Goal: Information Seeking & Learning: Check status

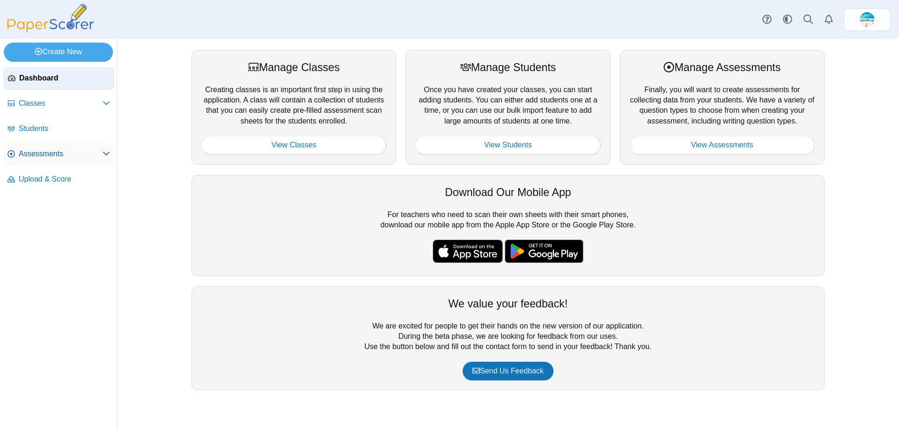
click at [62, 154] on span "Assessments" at bounding box center [61, 154] width 84 height 10
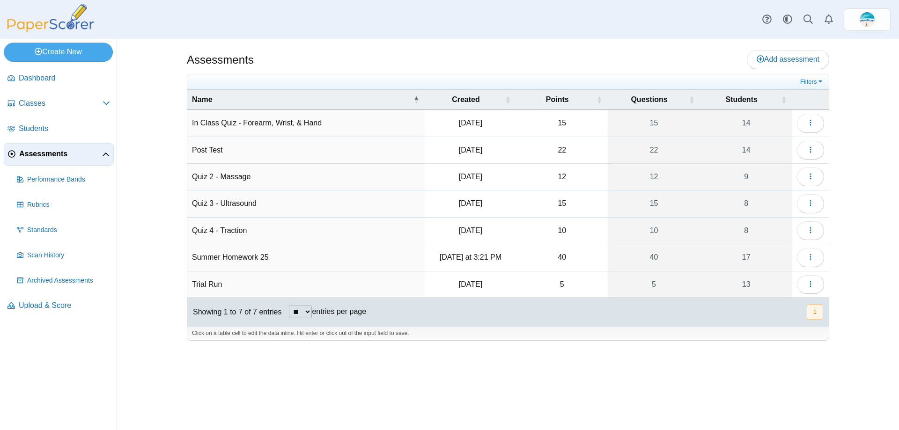
click at [315, 252] on td "Summer Homework 25" at bounding box center [305, 257] width 237 height 27
click at [814, 258] on button "button" at bounding box center [810, 257] width 27 height 19
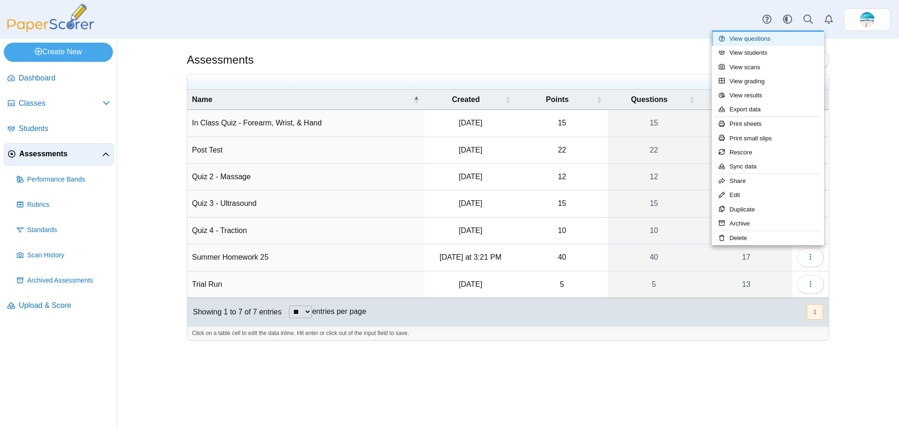
click at [779, 41] on link "View questions" at bounding box center [767, 39] width 112 height 14
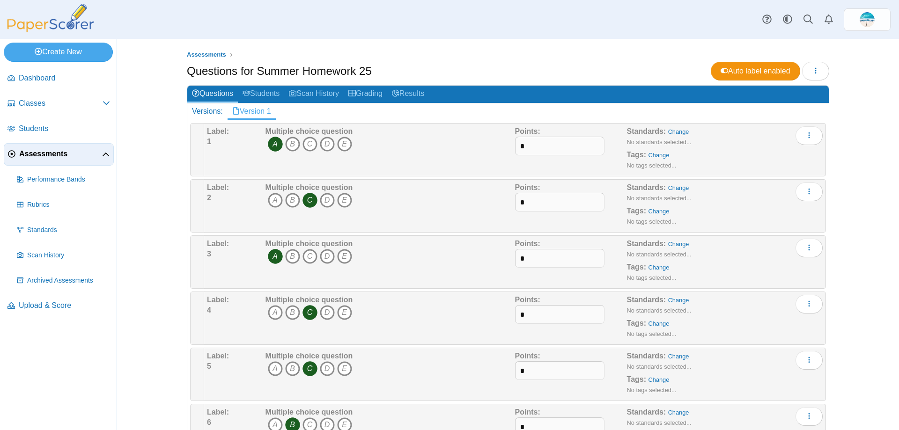
click at [77, 157] on span "Assessments" at bounding box center [60, 154] width 83 height 10
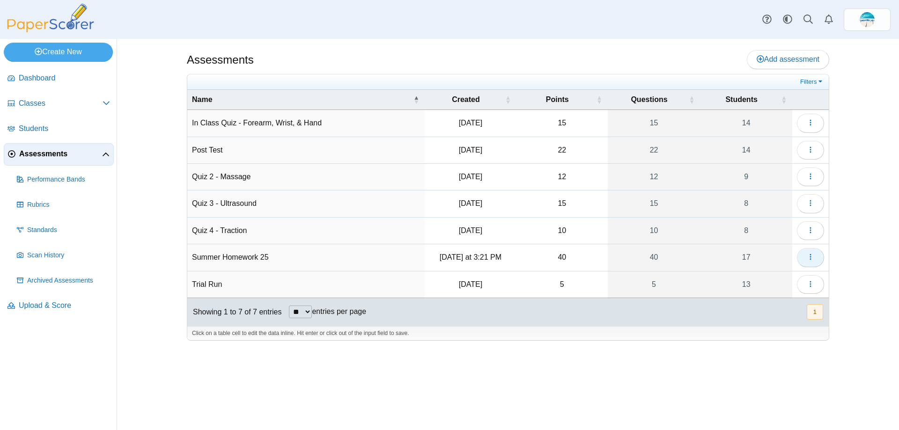
click at [813, 258] on icon "button" at bounding box center [809, 256] width 7 height 7
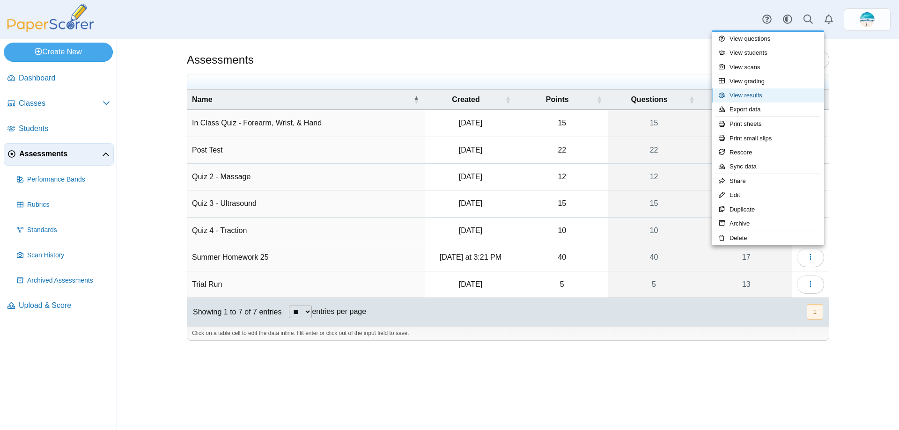
click at [761, 99] on link "View results" at bounding box center [767, 95] width 112 height 14
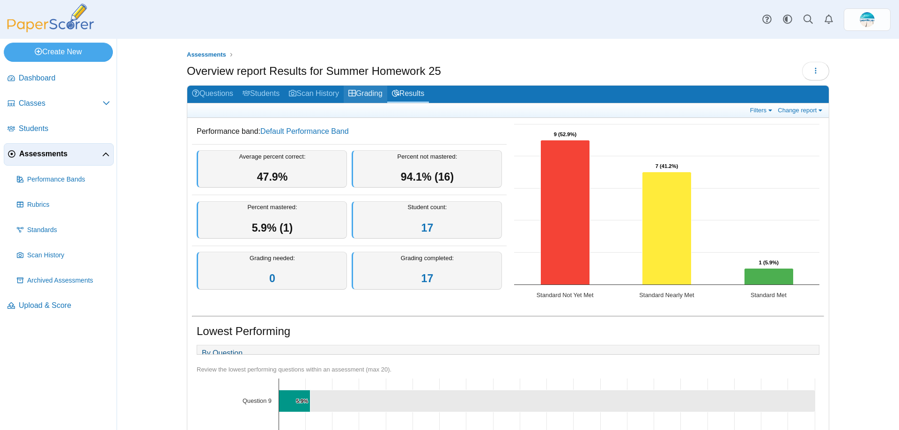
click at [360, 97] on link "Grading" at bounding box center [366, 94] width 44 height 17
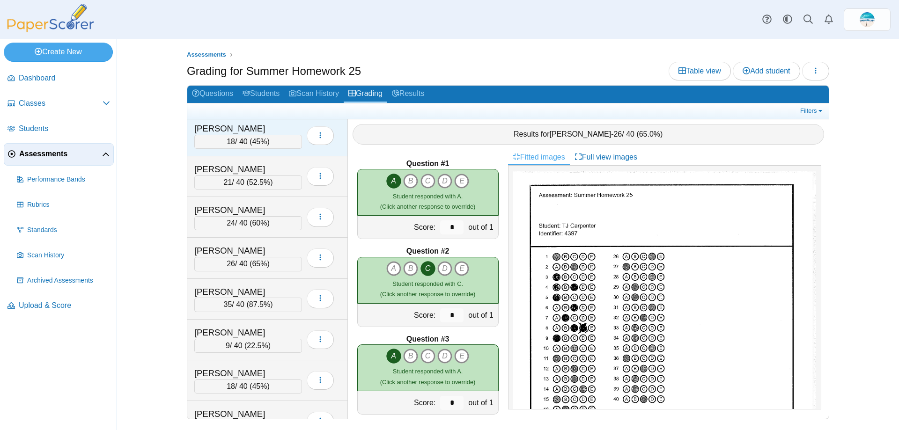
scroll to position [94, 0]
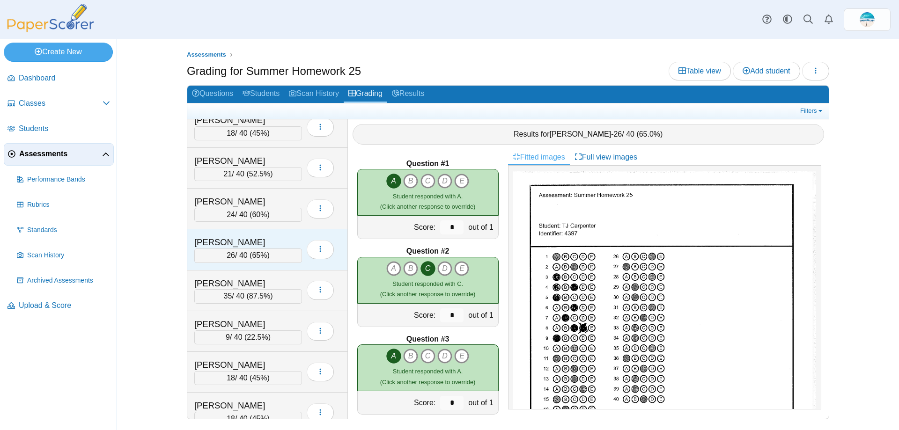
click at [269, 254] on div "26 / 40 ( 65% )" at bounding box center [248, 256] width 108 height 14
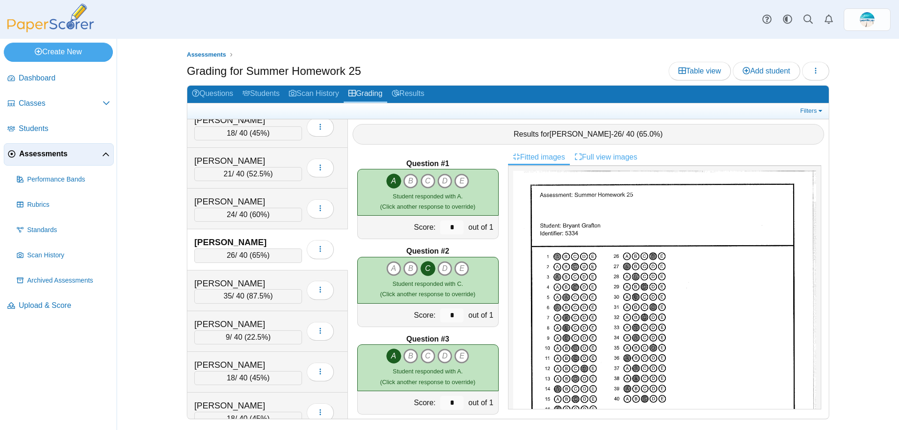
click at [608, 154] on link "Full view images" at bounding box center [606, 157] width 72 height 16
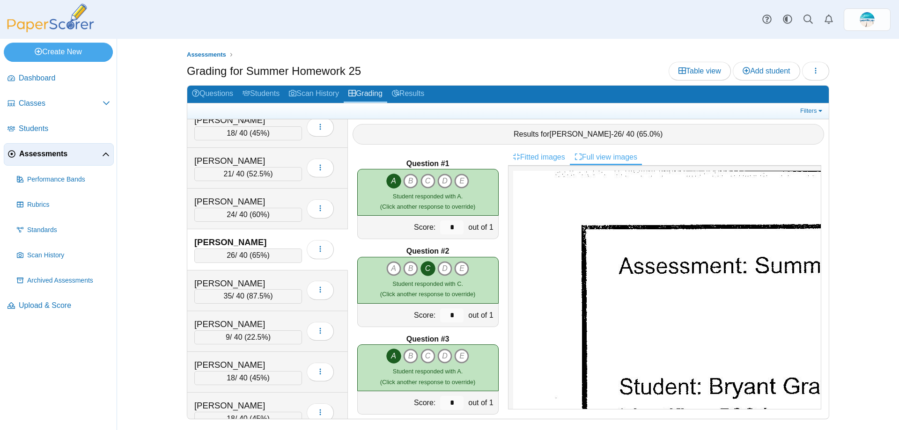
click at [561, 157] on link "Fitted images" at bounding box center [539, 157] width 62 height 16
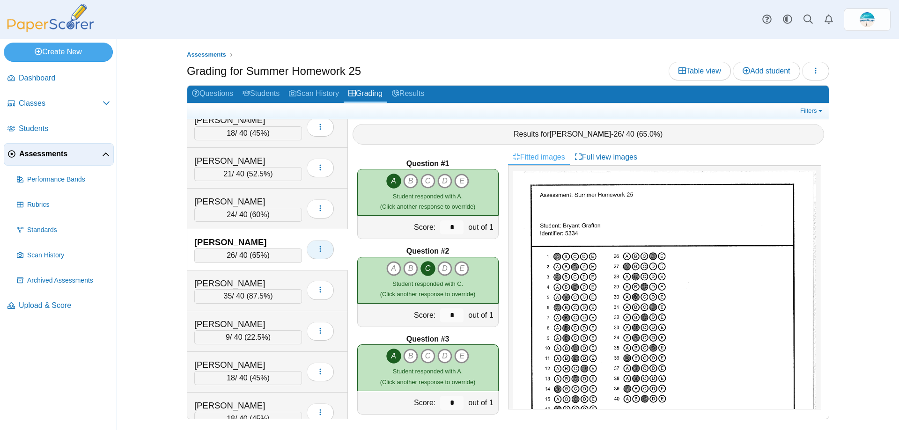
click at [326, 254] on button "button" at bounding box center [320, 249] width 27 height 19
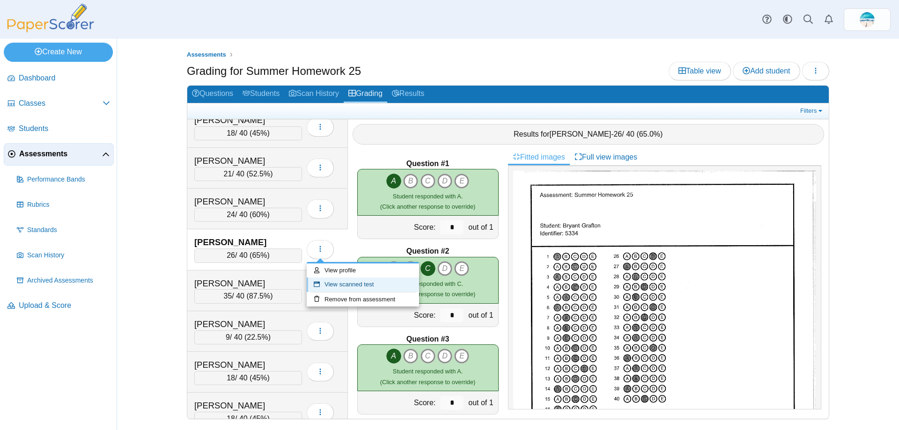
click at [337, 287] on link "View scanned test" at bounding box center [363, 285] width 112 height 14
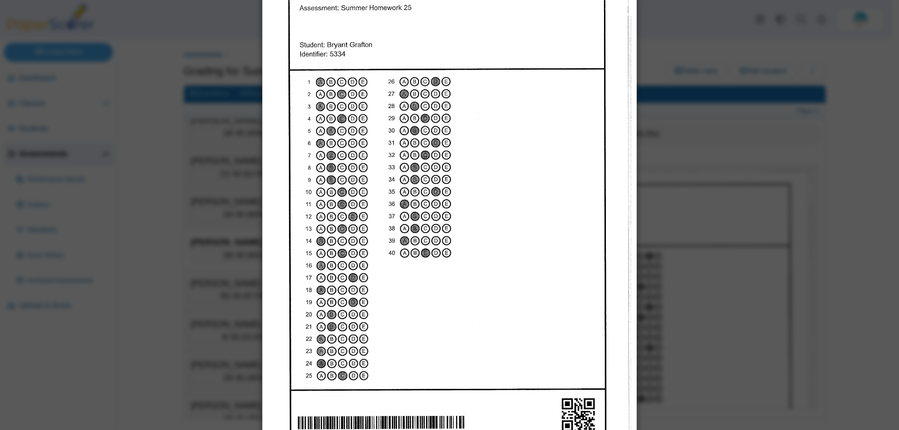
scroll to position [47, 0]
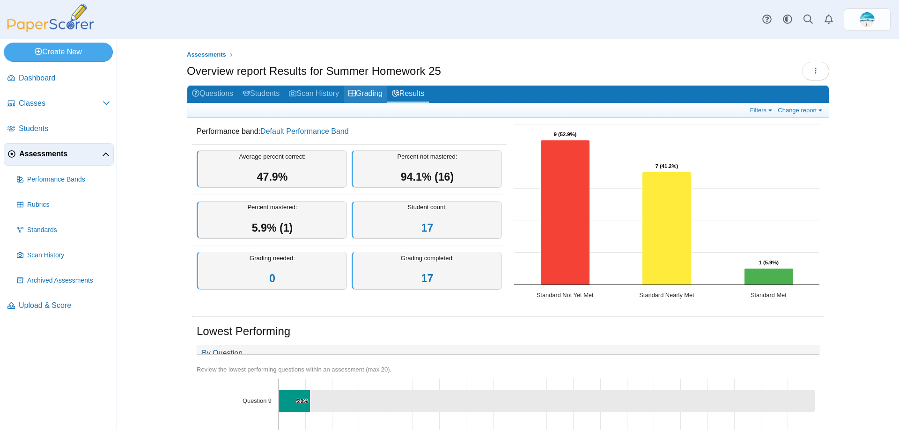
click at [363, 93] on link "Grading" at bounding box center [366, 94] width 44 height 17
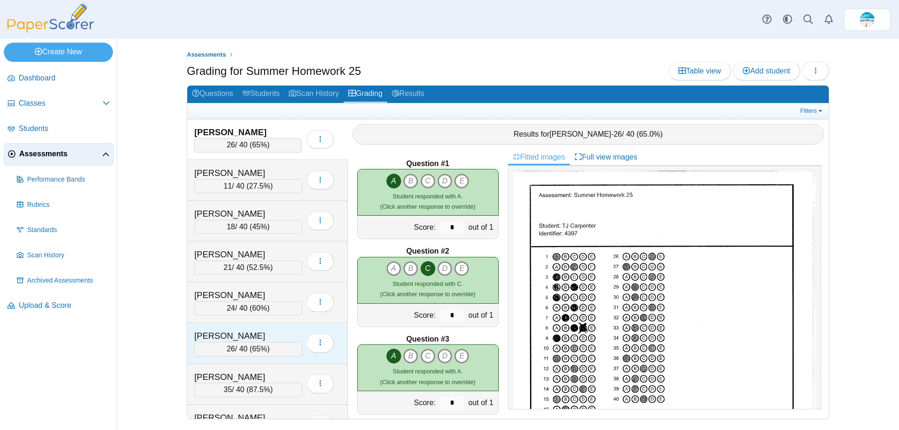
click at [226, 335] on div "Grafton, Bryant" at bounding box center [241, 336] width 94 height 12
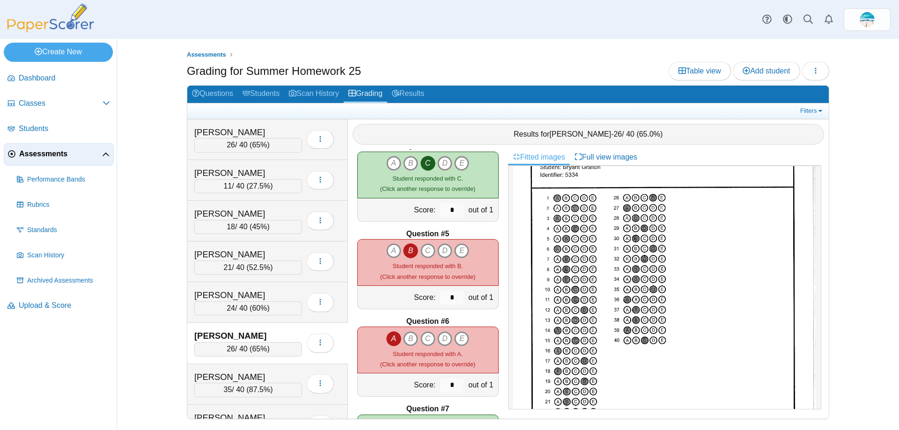
scroll to position [12, 0]
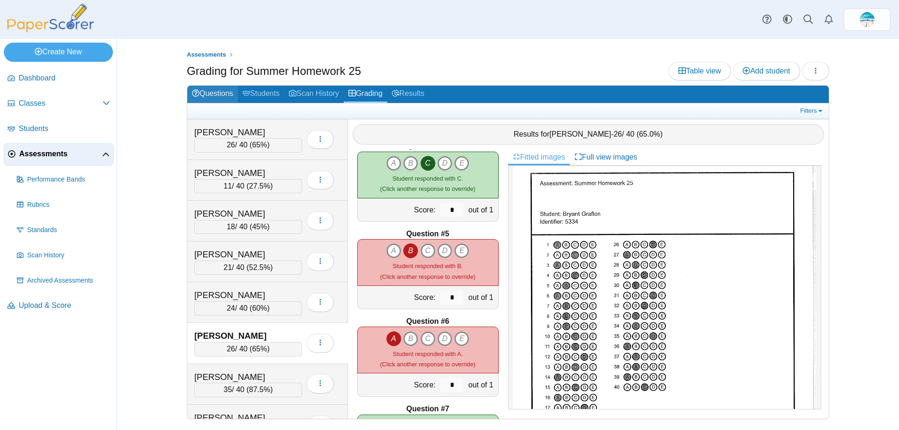
click at [207, 91] on link "Questions" at bounding box center [212, 94] width 51 height 17
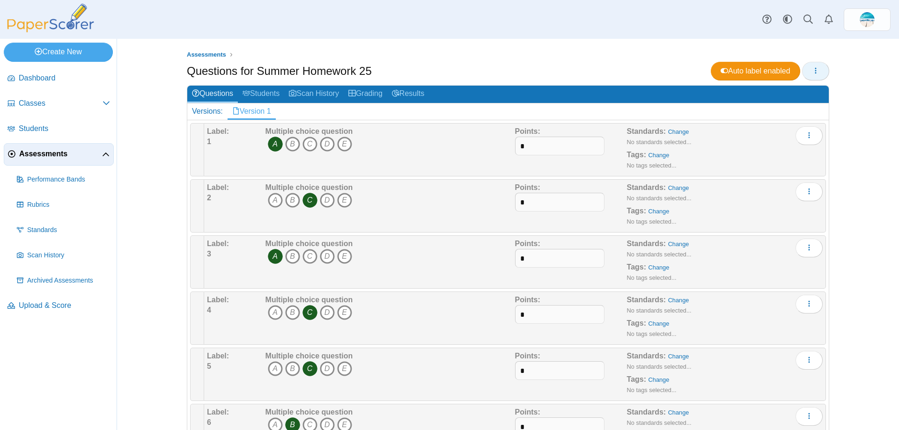
click at [812, 67] on icon "button" at bounding box center [815, 70] width 7 height 7
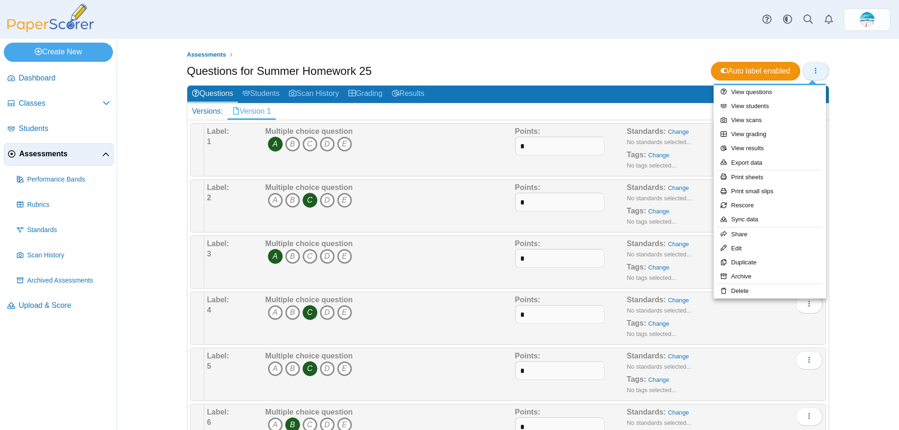
click at [820, 70] on button "button" at bounding box center [815, 71] width 27 height 19
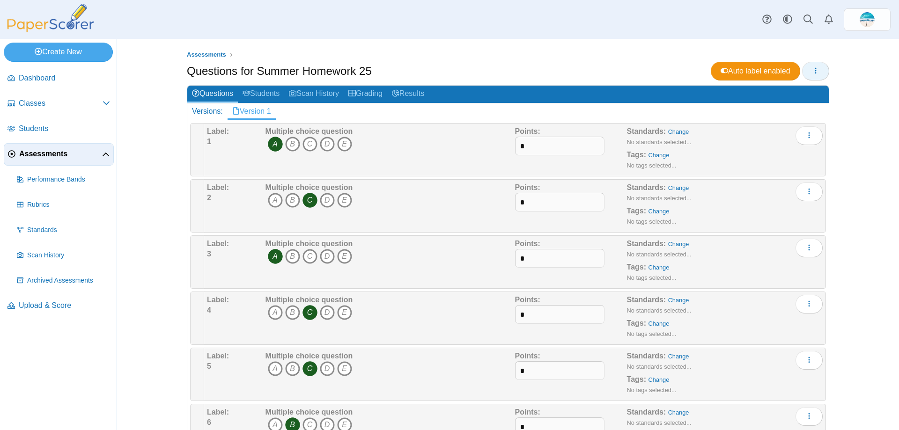
click at [820, 70] on button "button" at bounding box center [815, 71] width 27 height 19
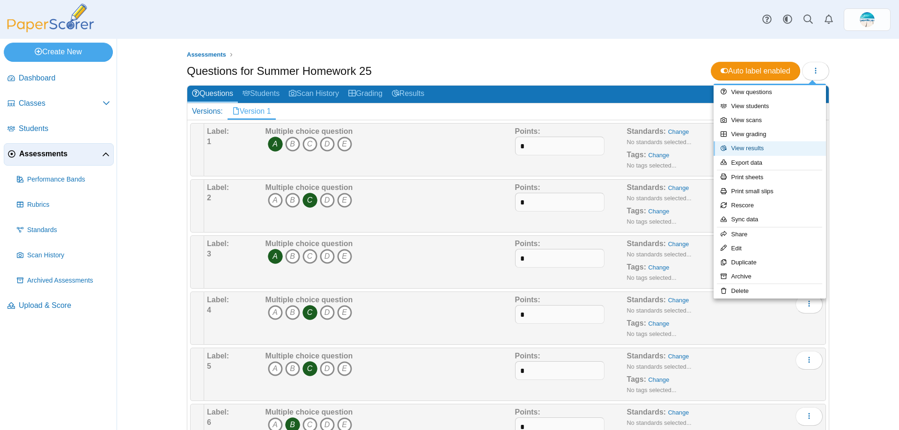
click at [763, 152] on link "View results" at bounding box center [769, 148] width 112 height 14
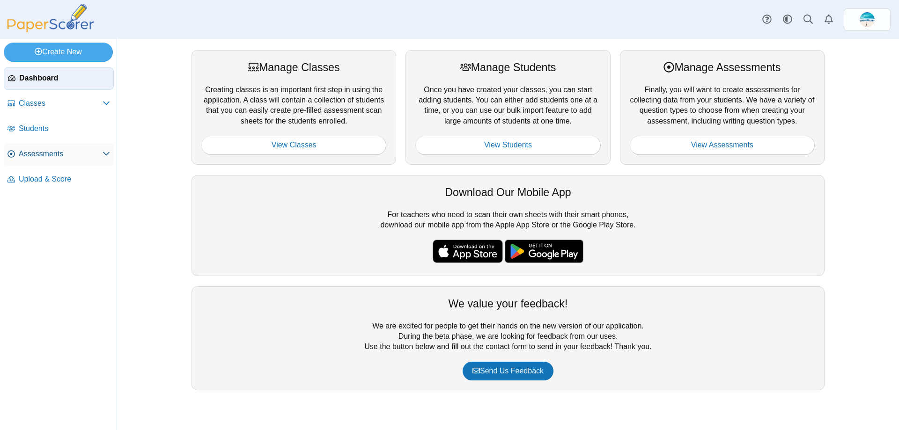
click at [41, 155] on span "Assessments" at bounding box center [61, 154] width 84 height 10
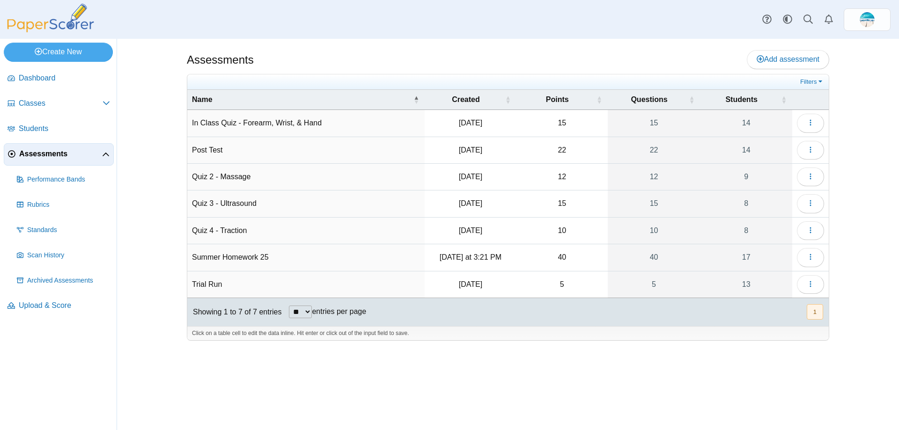
click at [228, 255] on td "Summer Homework 25" at bounding box center [305, 257] width 237 height 27
click at [806, 253] on span "button" at bounding box center [809, 257] width 7 height 8
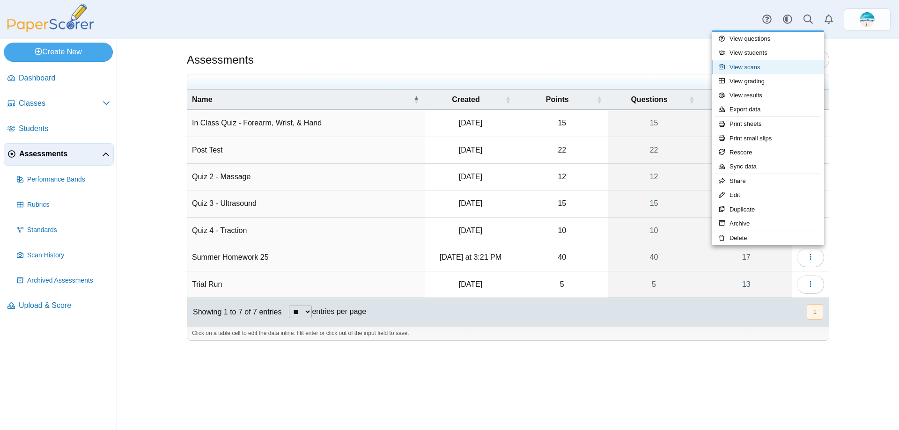
click at [762, 67] on link "View scans" at bounding box center [767, 67] width 112 height 14
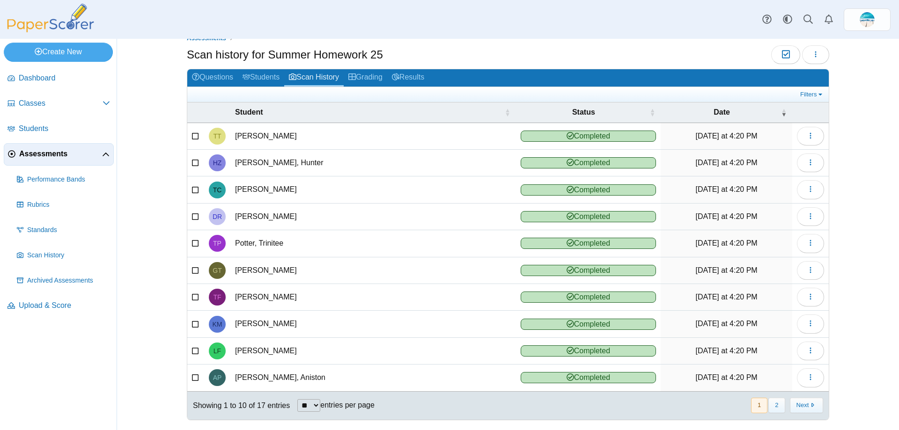
scroll to position [24, 0]
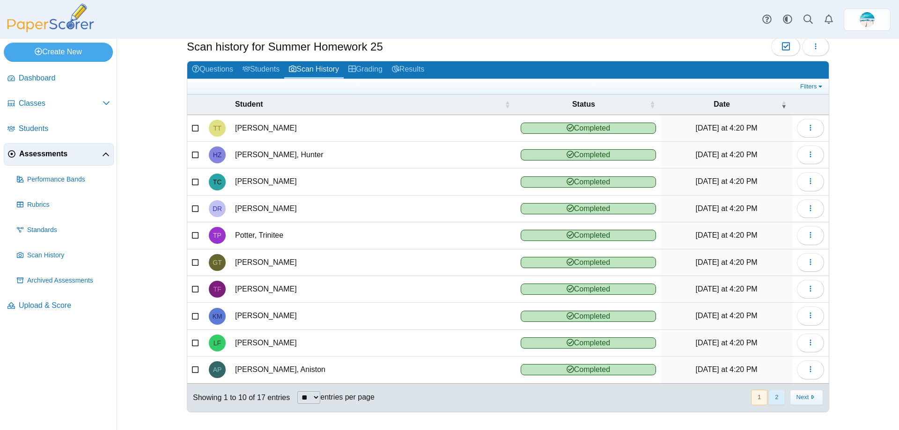
click at [772, 397] on button "2" at bounding box center [776, 397] width 16 height 15
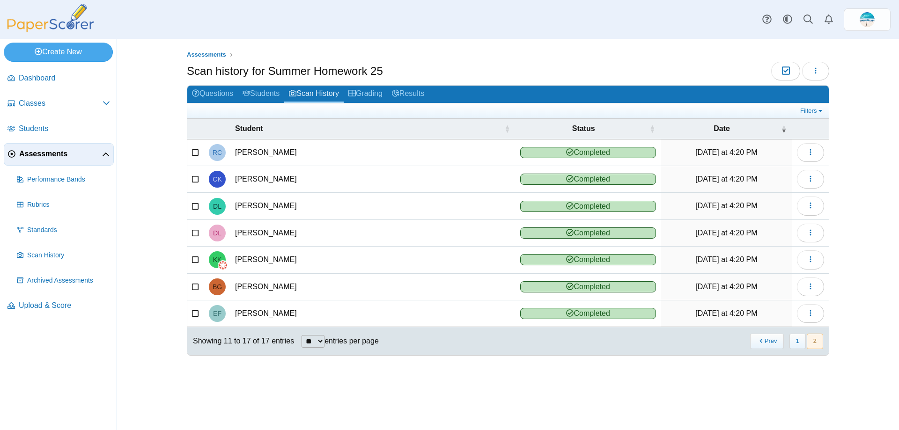
scroll to position [0, 0]
click at [197, 288] on icon at bounding box center [195, 285] width 7 height 7
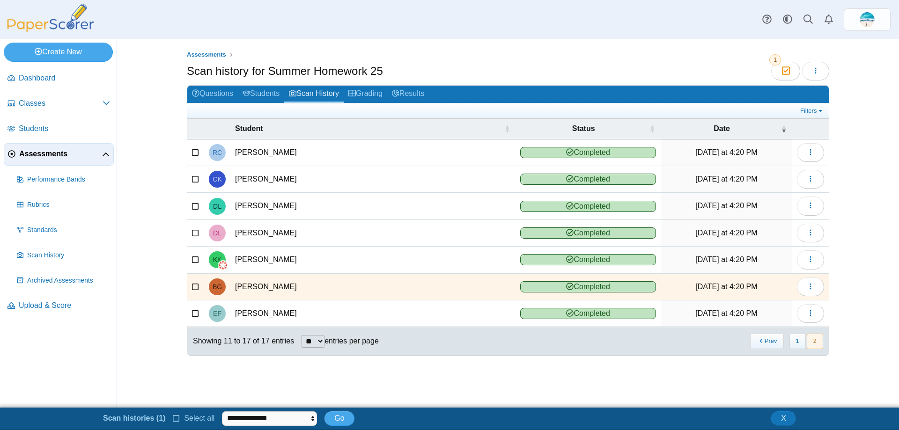
click at [270, 284] on td "Grafton, Bryant" at bounding box center [372, 287] width 285 height 27
click at [807, 314] on icon "button" at bounding box center [809, 312] width 7 height 7
click at [782, 332] on link "View scanned test" at bounding box center [767, 335] width 112 height 14
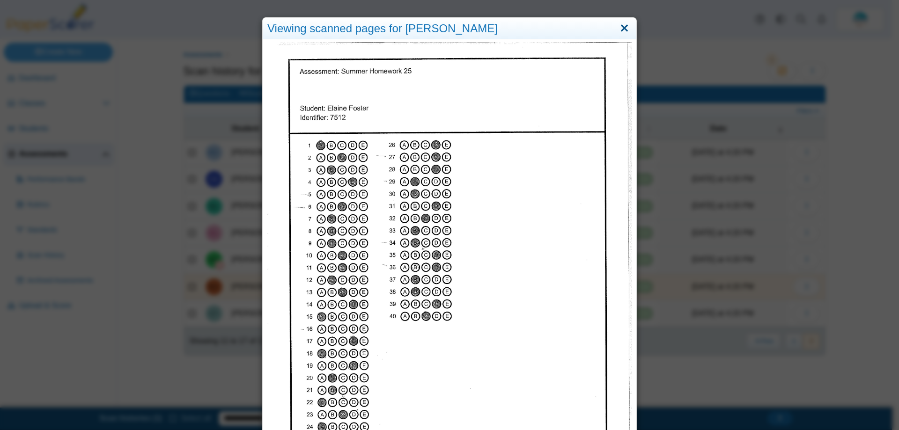
click at [626, 30] on link "Close" at bounding box center [624, 29] width 15 height 16
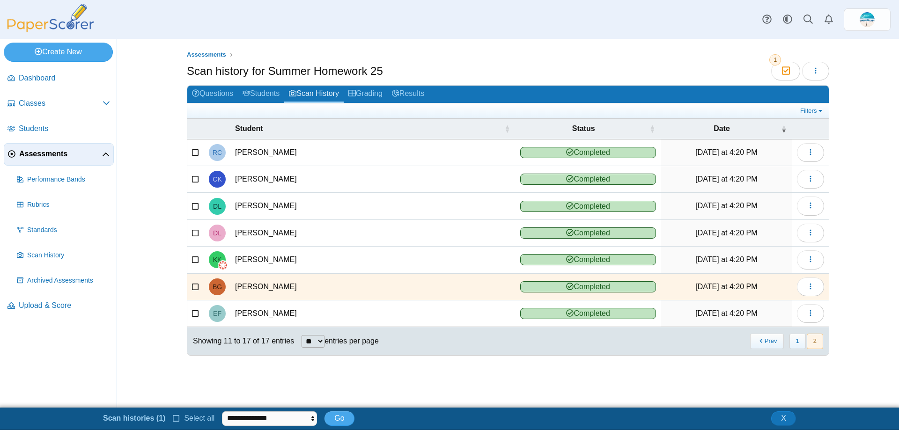
click at [197, 285] on icon at bounding box center [195, 285] width 7 height 7
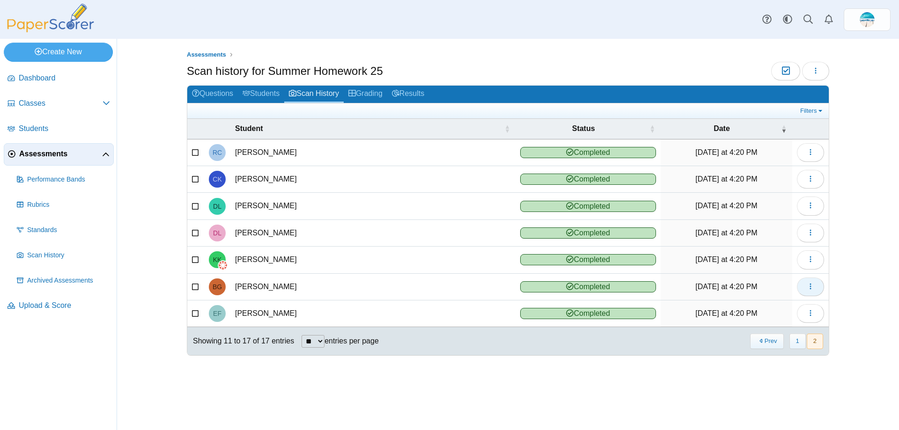
click at [813, 287] on icon "button" at bounding box center [809, 286] width 7 height 7
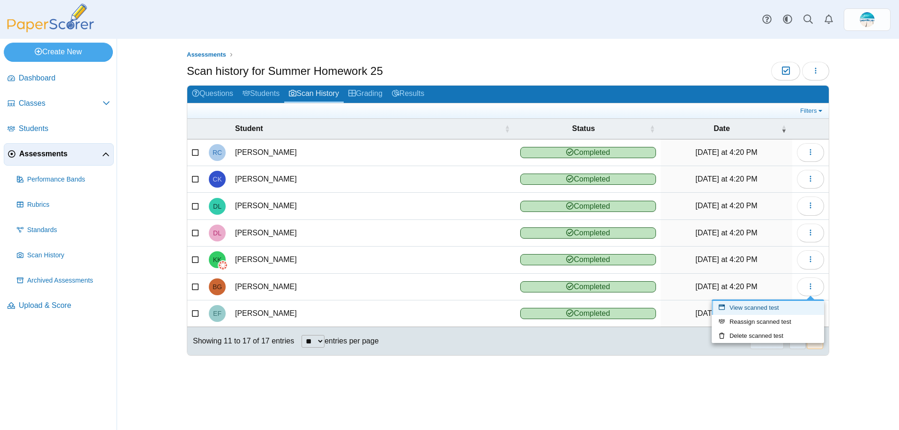
click at [782, 307] on link "View scanned test" at bounding box center [767, 308] width 112 height 14
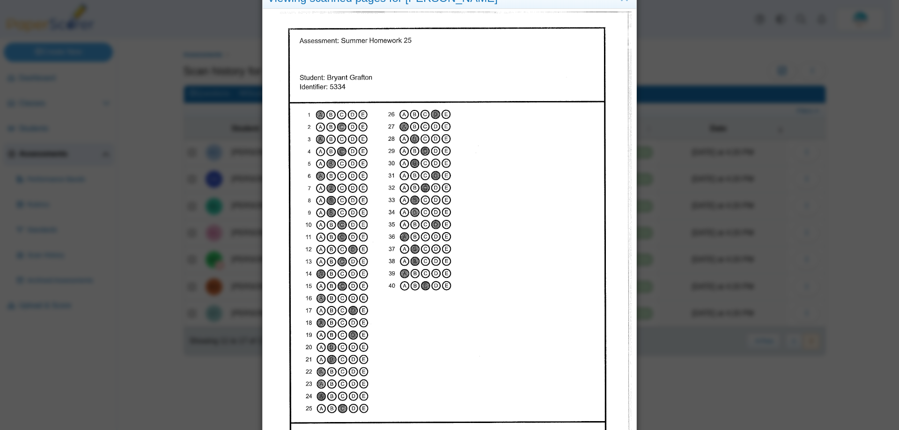
scroll to position [47, 0]
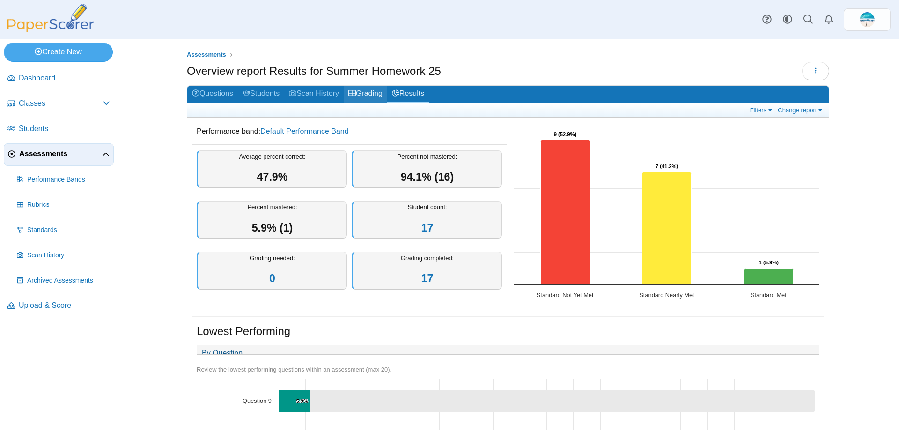
click at [370, 89] on link "Grading" at bounding box center [366, 94] width 44 height 17
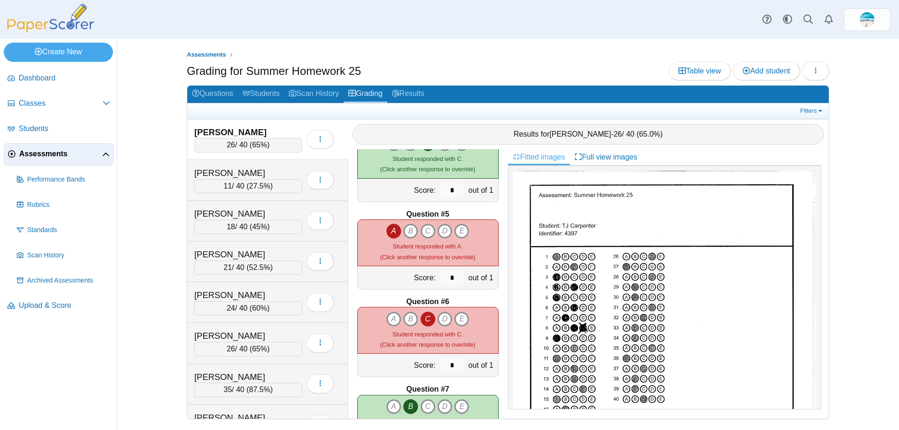
scroll to position [374, 0]
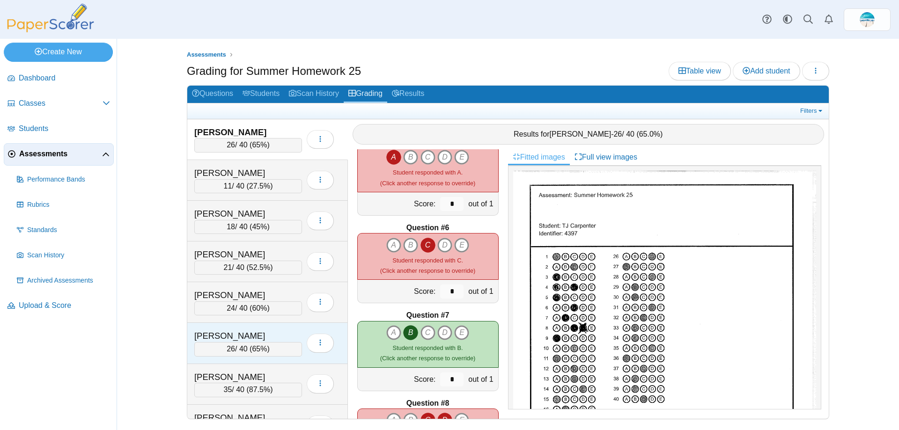
click at [205, 337] on div "[PERSON_NAME]" at bounding box center [241, 336] width 94 height 12
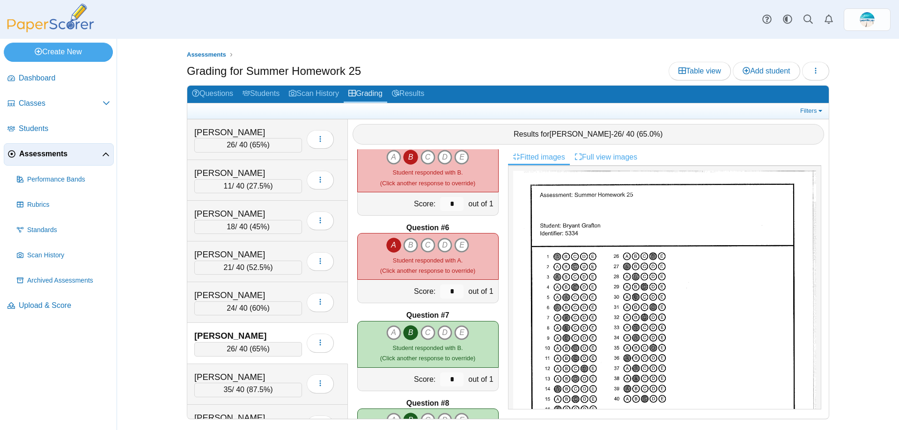
click at [611, 160] on link "Full view images" at bounding box center [606, 157] width 72 height 16
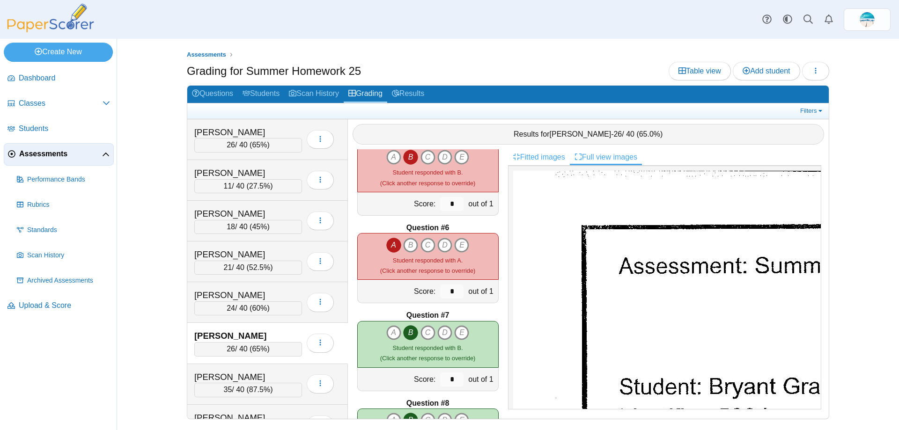
click at [527, 159] on link "Fitted images" at bounding box center [539, 157] width 62 height 16
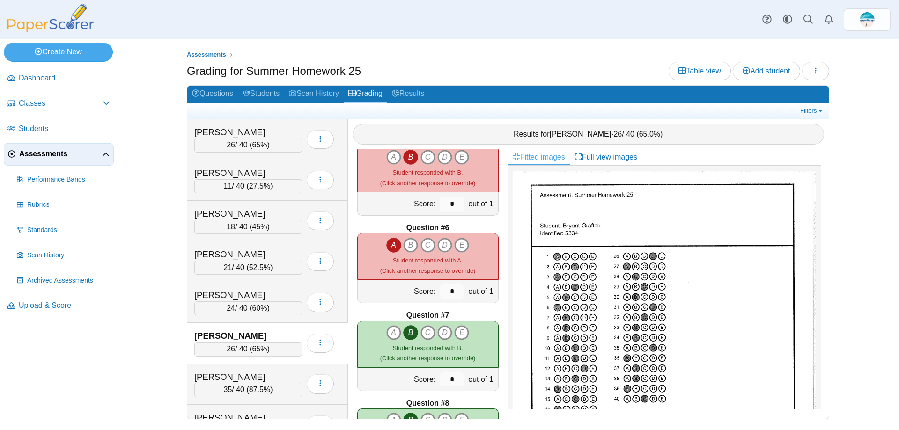
click at [736, 132] on div "Results for Bryant Grafton - 26 / 40 ( 65.0% )" at bounding box center [588, 134] width 472 height 21
click at [800, 114] on link "Filters" at bounding box center [812, 110] width 29 height 9
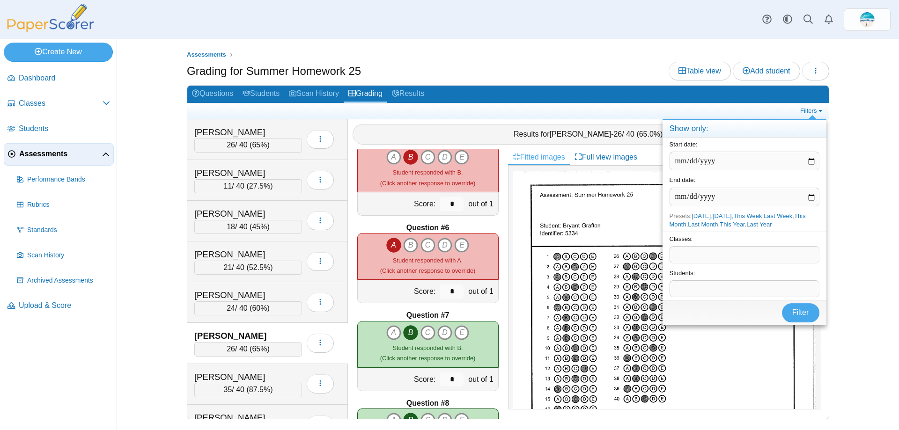
click at [709, 286] on span at bounding box center [744, 289] width 149 height 16
click at [796, 317] on span "Filter" at bounding box center [800, 313] width 17 height 8
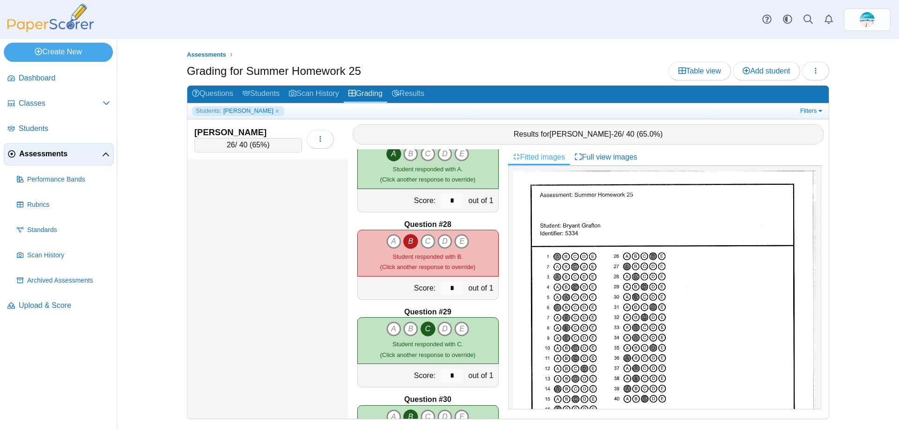
scroll to position [2340, 0]
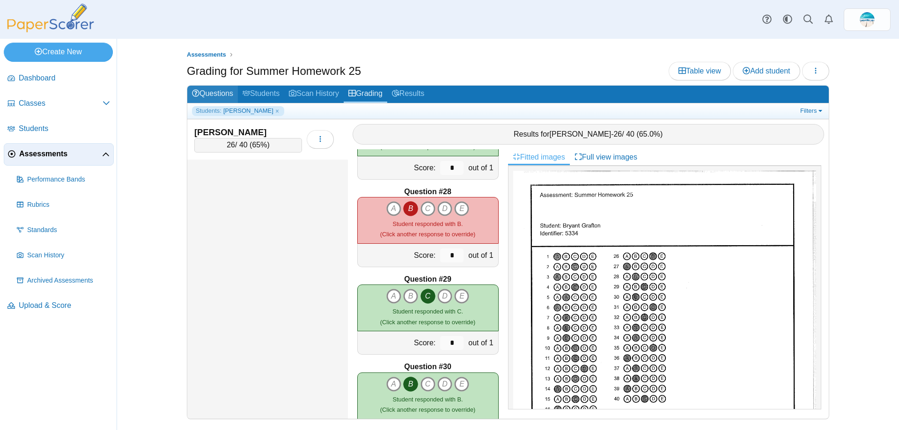
click at [205, 94] on link "Questions" at bounding box center [212, 94] width 51 height 17
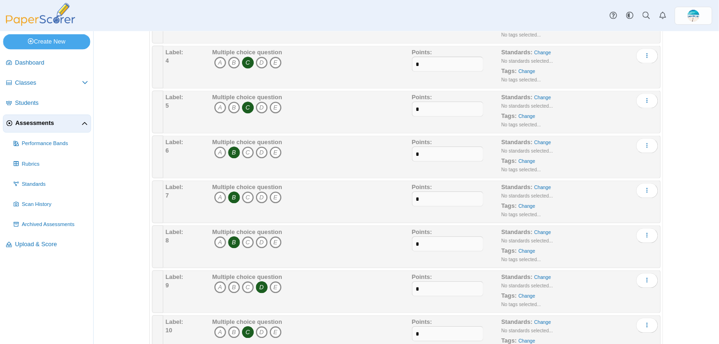
scroll to position [234, 0]
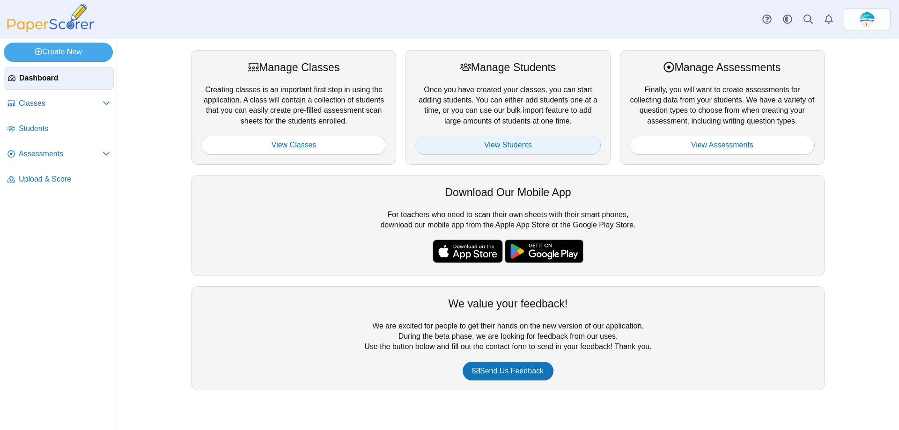
click at [479, 148] on link "View Students" at bounding box center [507, 145] width 185 height 19
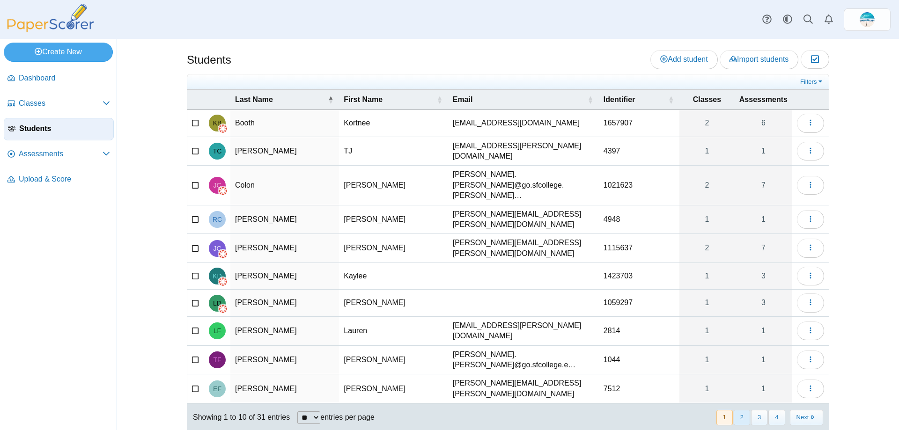
click at [739, 410] on button "2" at bounding box center [741, 417] width 16 height 15
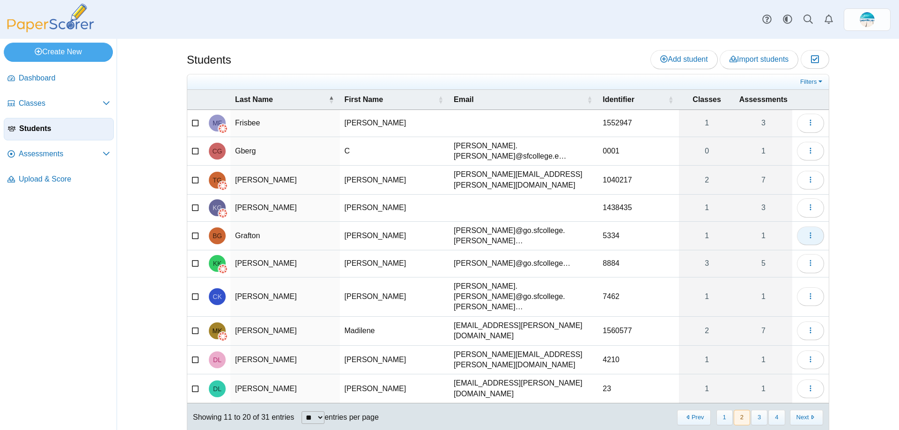
click at [804, 236] on button "button" at bounding box center [810, 236] width 27 height 19
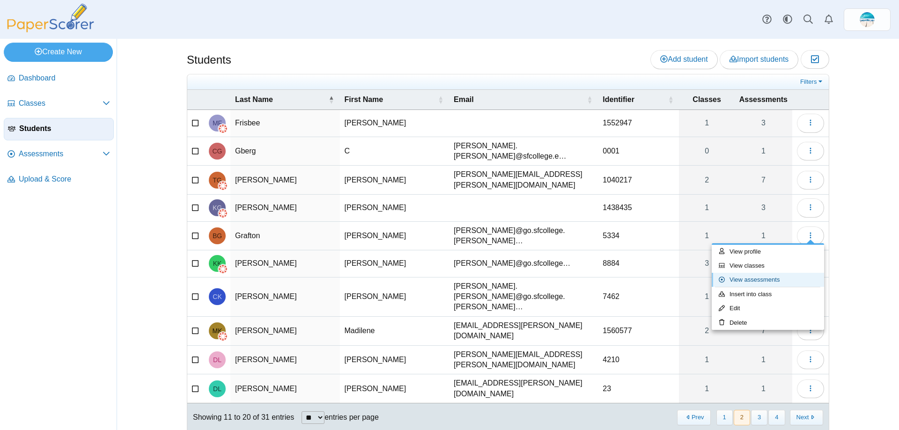
click at [774, 282] on link "View assessments" at bounding box center [767, 280] width 112 height 14
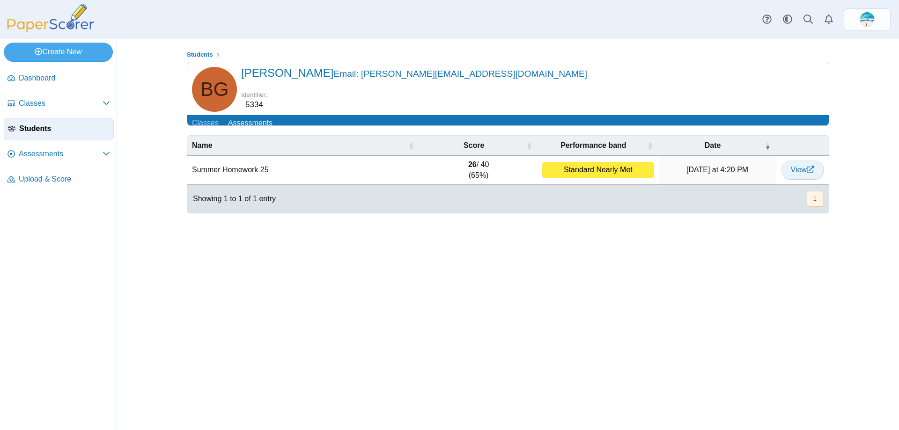
click at [809, 173] on use at bounding box center [809, 169] width 7 height 7
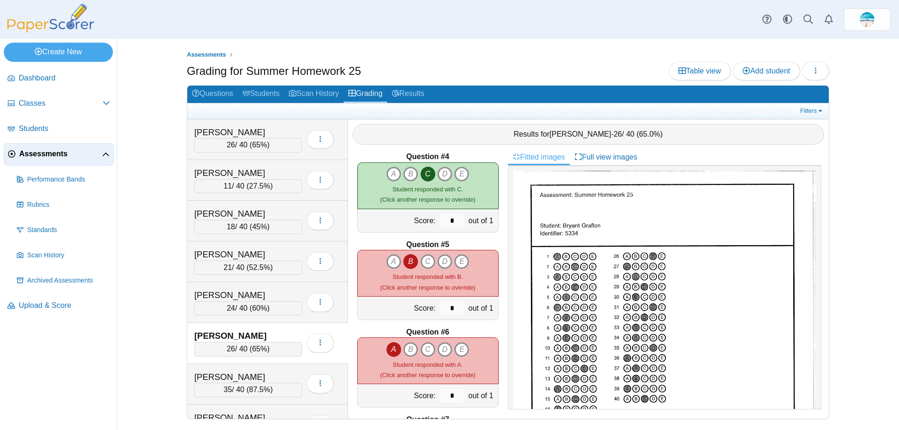
scroll to position [187, 0]
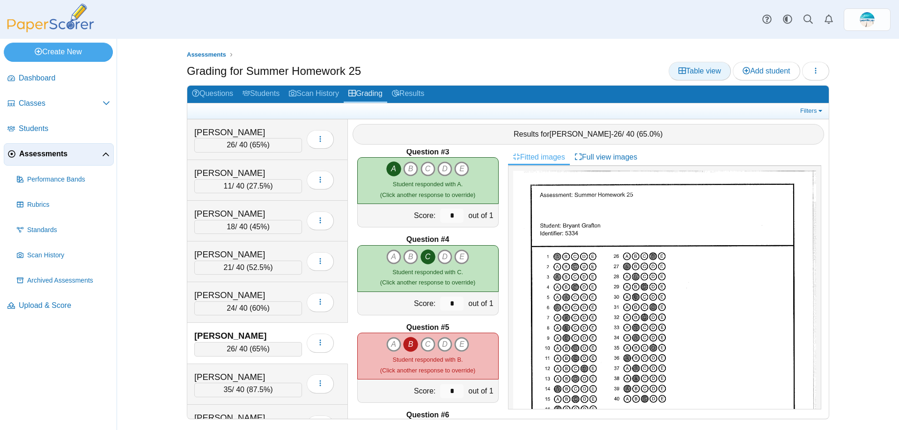
click at [694, 75] on link "Table view" at bounding box center [699, 71] width 62 height 19
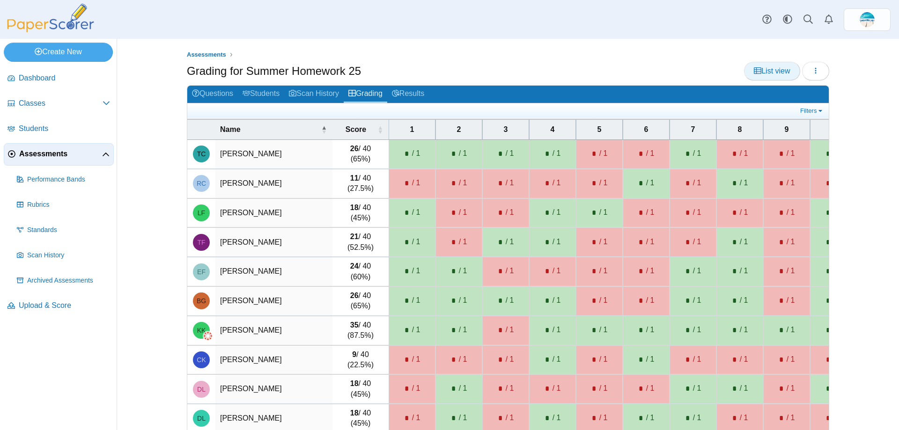
click at [760, 71] on span "List view" at bounding box center [772, 71] width 36 height 8
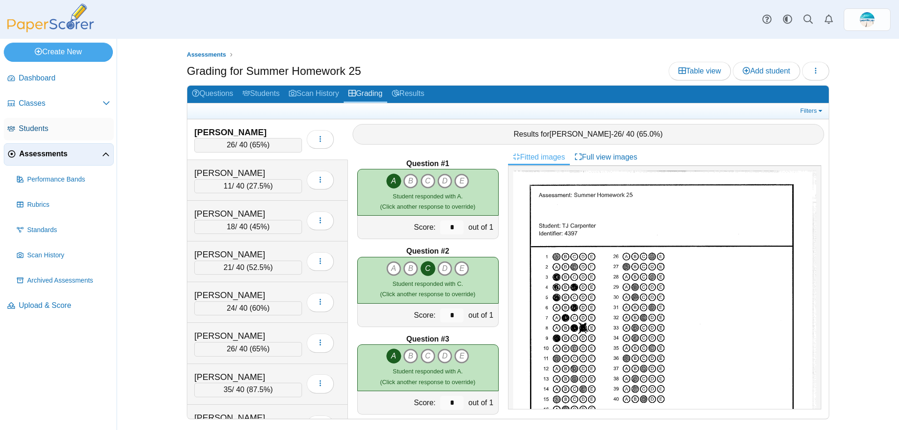
click at [34, 134] on link "Students" at bounding box center [59, 129] width 110 height 22
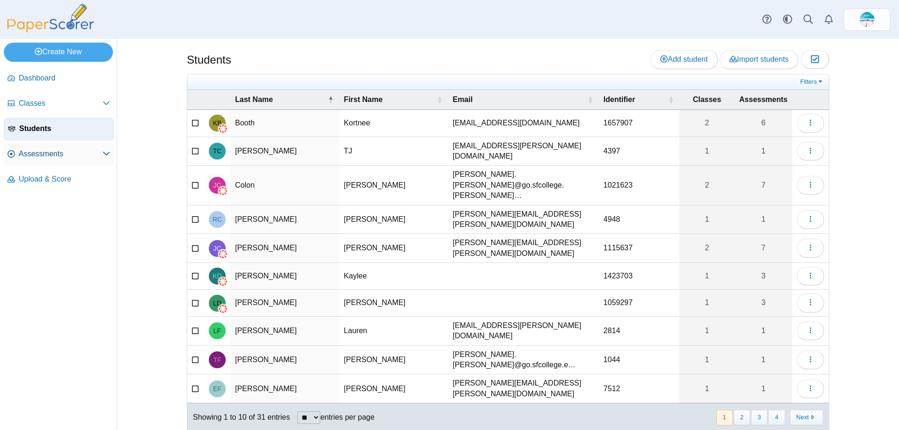
click at [34, 158] on span "Assessments" at bounding box center [61, 154] width 84 height 10
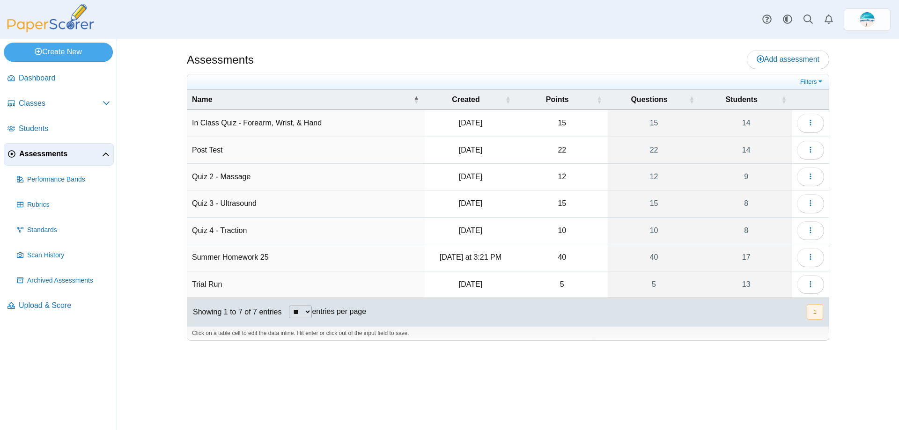
click at [279, 263] on td "Summer Homework 25" at bounding box center [305, 257] width 237 height 27
click at [279, 263] on input "**********" at bounding box center [306, 257] width 228 height 19
click at [808, 257] on icon "button" at bounding box center [809, 256] width 7 height 7
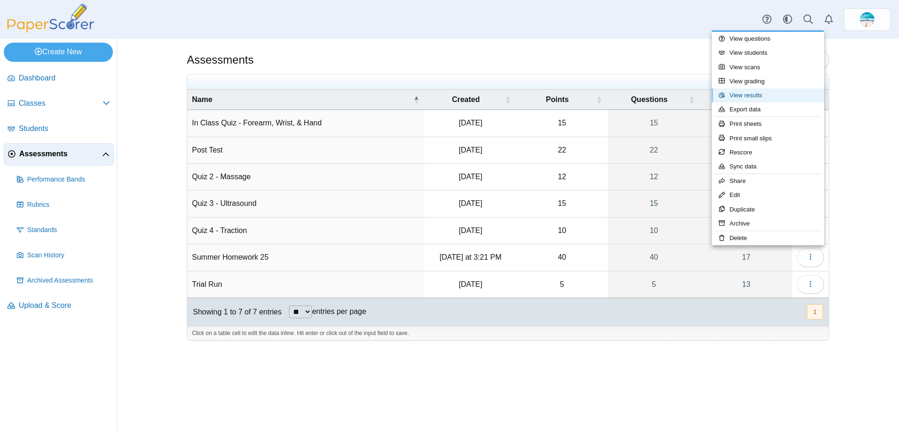
click at [755, 99] on link "View results" at bounding box center [767, 95] width 112 height 14
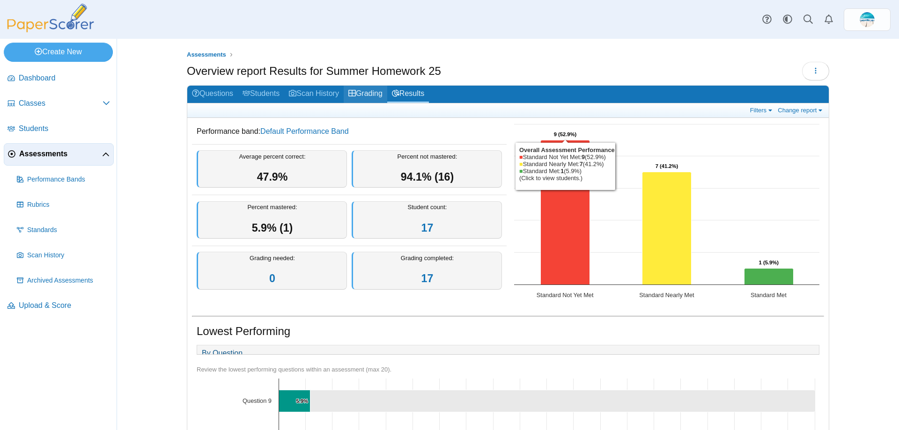
click at [356, 95] on link "Grading" at bounding box center [366, 94] width 44 height 17
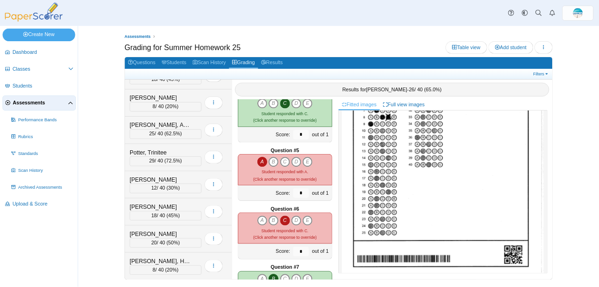
scroll to position [281, 0]
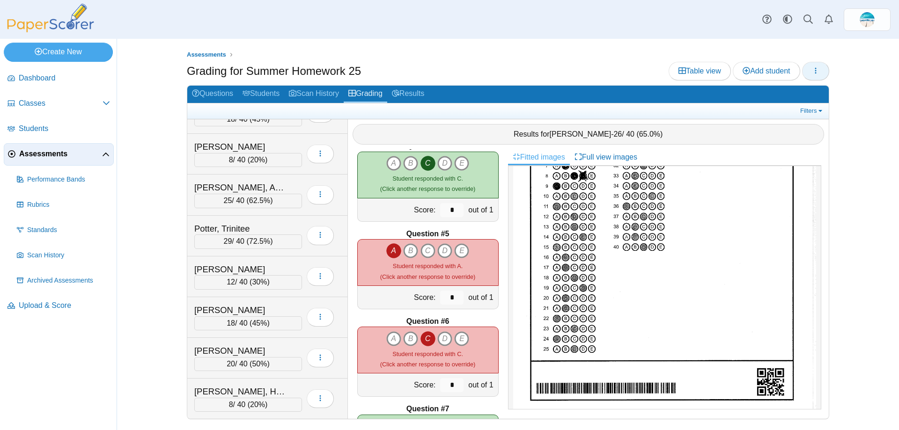
click at [814, 67] on icon "button" at bounding box center [815, 70] width 7 height 7
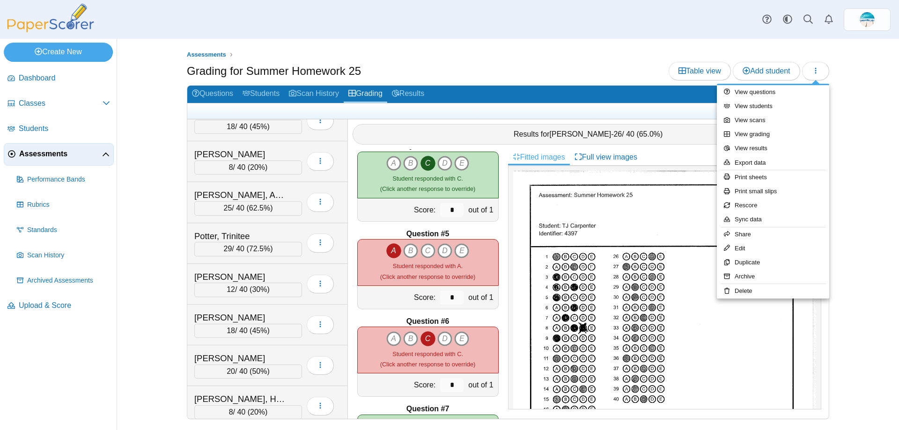
click at [898, 135] on div "Assessments Grading for Summer Homework 25 Table view Add student" at bounding box center [508, 234] width 782 height 391
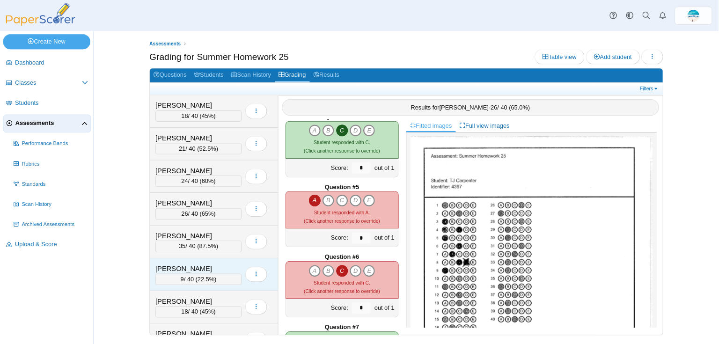
scroll to position [58, 0]
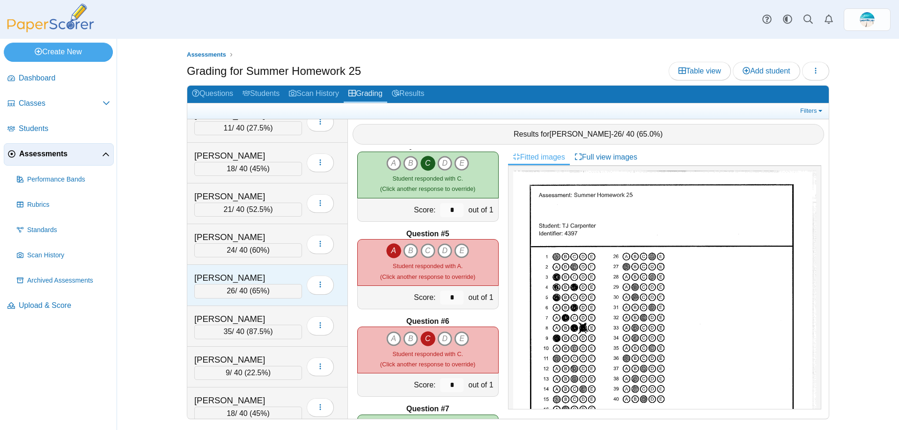
click at [219, 277] on div "[PERSON_NAME]" at bounding box center [241, 278] width 94 height 12
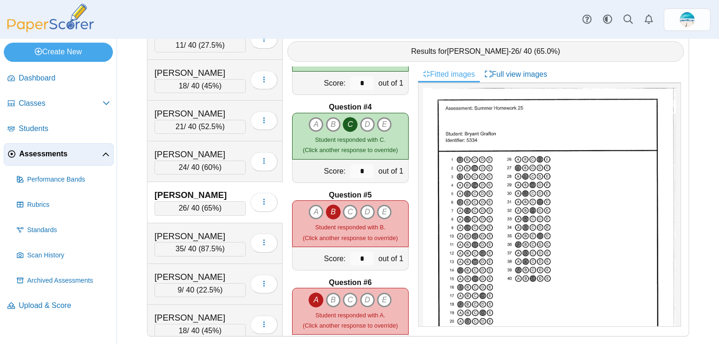
scroll to position [337, 0]
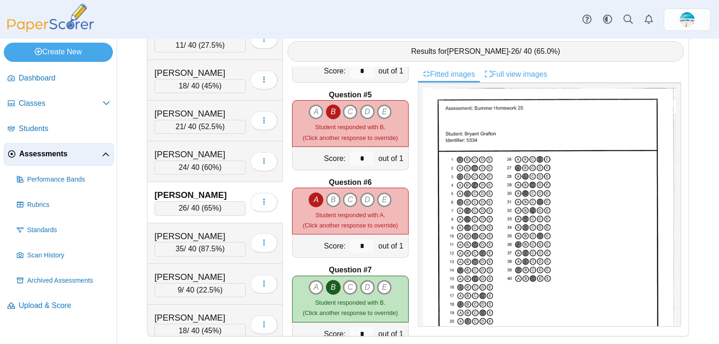
click at [519, 74] on link "Full view images" at bounding box center [516, 74] width 72 height 16
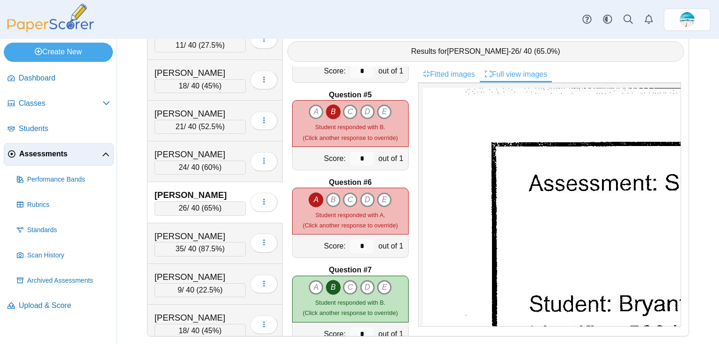
click at [462, 72] on link "Fitted images" at bounding box center [449, 74] width 62 height 16
